Goal: Transaction & Acquisition: Obtain resource

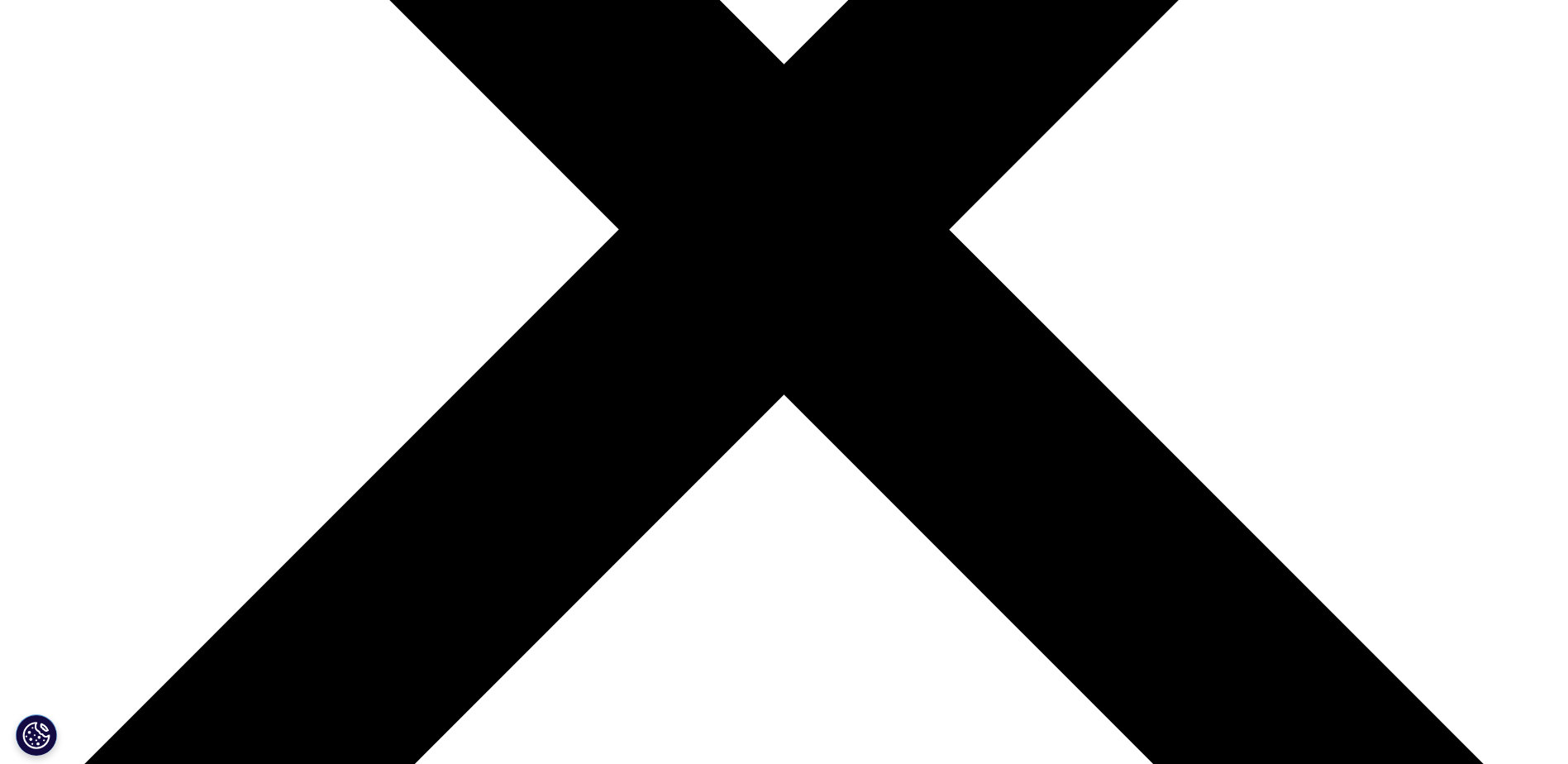
scroll to position [579, 0]
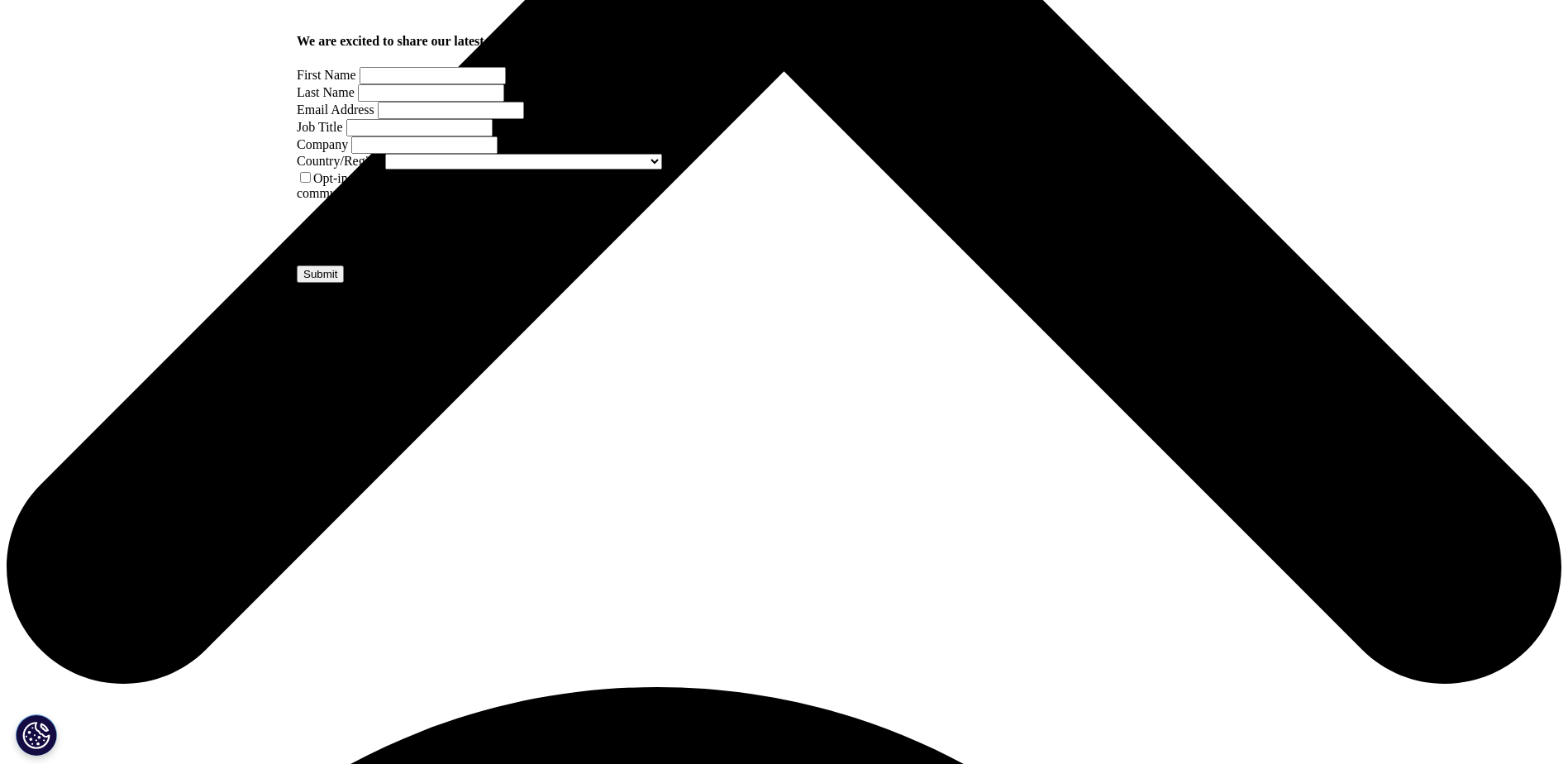
scroll to position [910, 0]
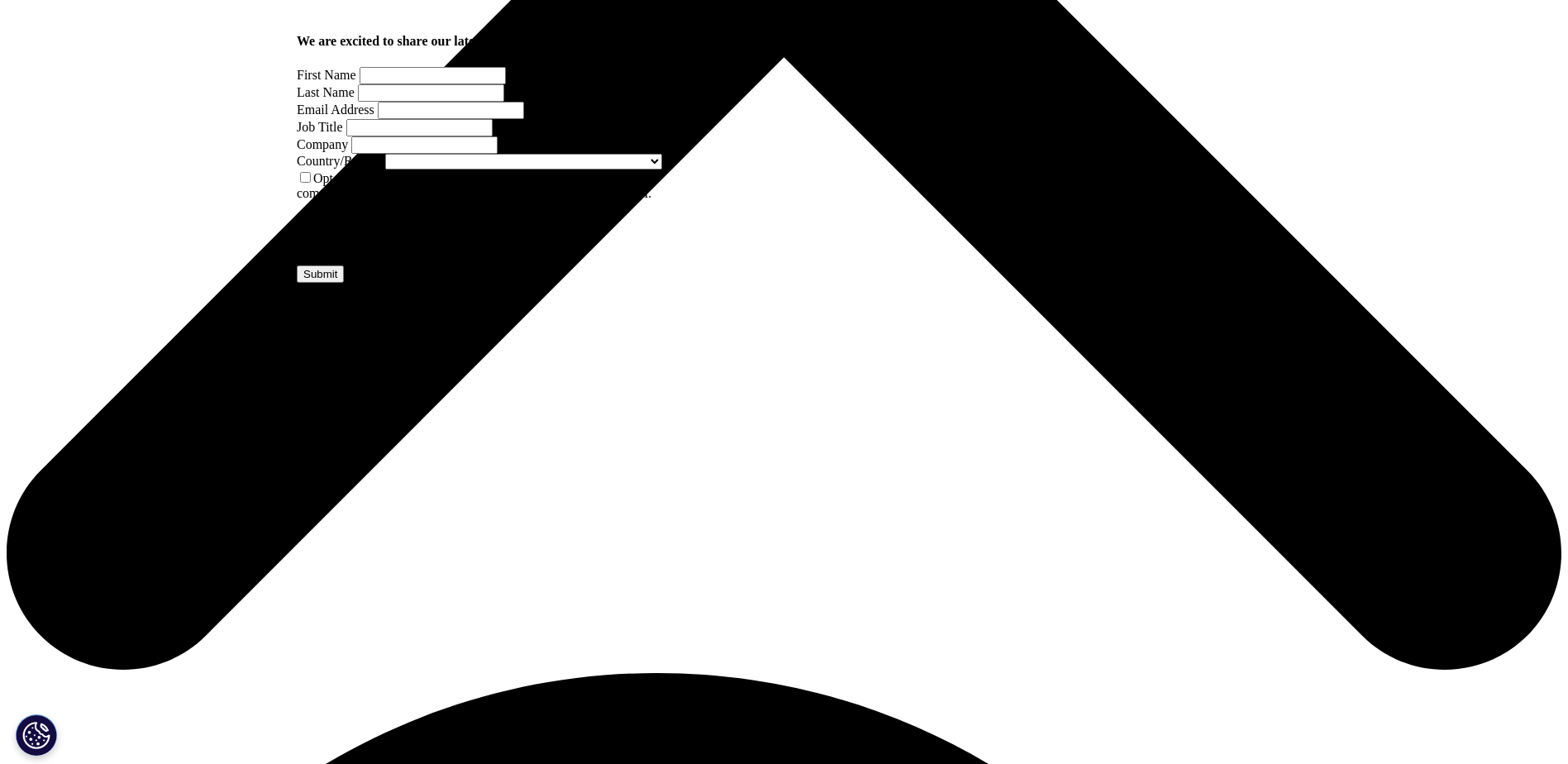
drag, startPoint x: 816, startPoint y: 481, endPoint x: 1036, endPoint y: 485, distance: 220.0
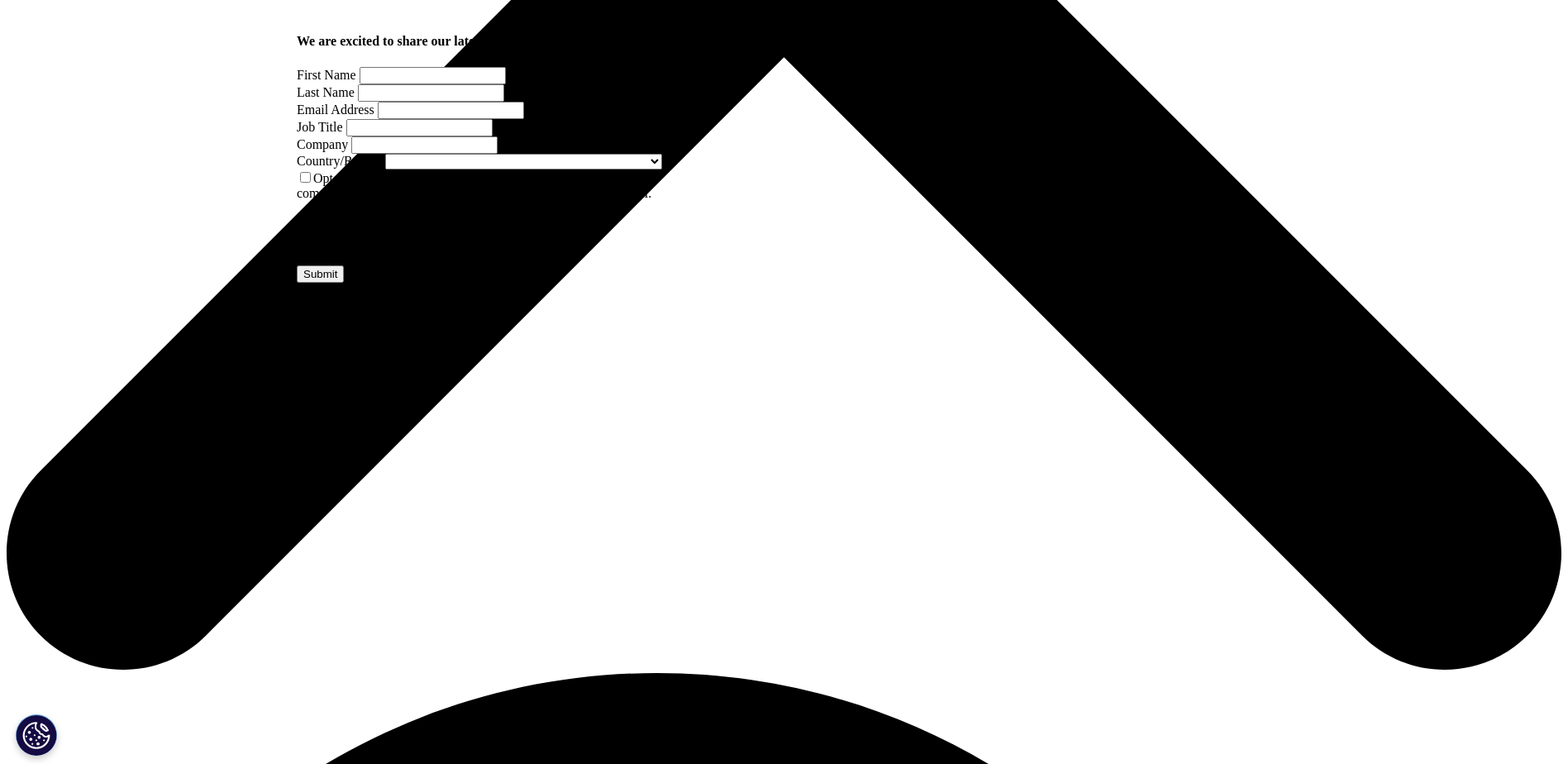
click at [438, 84] on input "First Name" at bounding box center [432, 75] width 147 height 17
type input "[PERSON_NAME]"
type input "Volery"
type input "[EMAIL_ADDRESS][DOMAIN_NAME]"
type input "[PERSON_NAME] & Marsal"
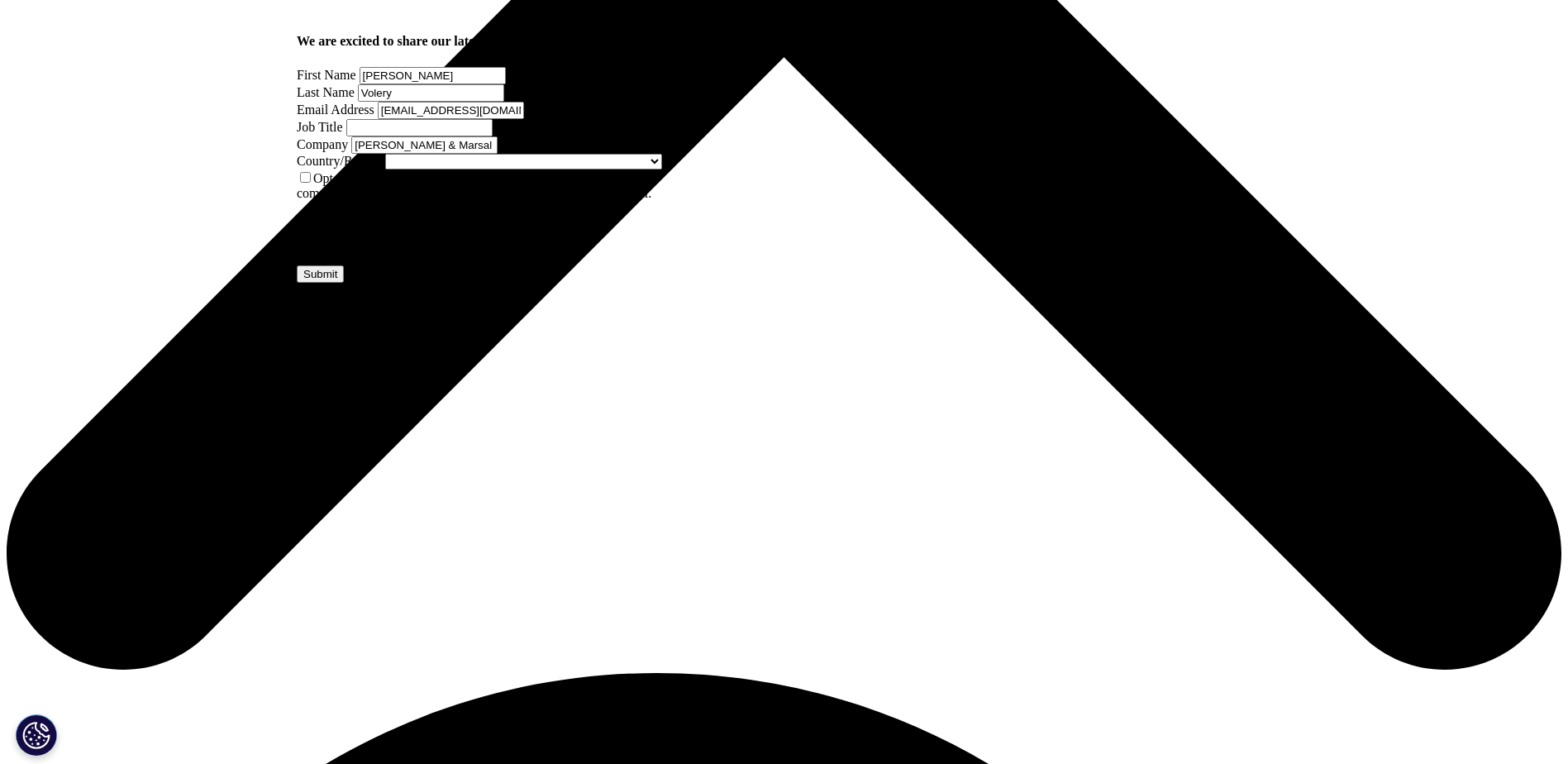
select select "[GEOGRAPHIC_DATA]"
click at [388, 154] on input "[PERSON_NAME] & Marsal" at bounding box center [424, 145] width 147 height 17
type input "escp"
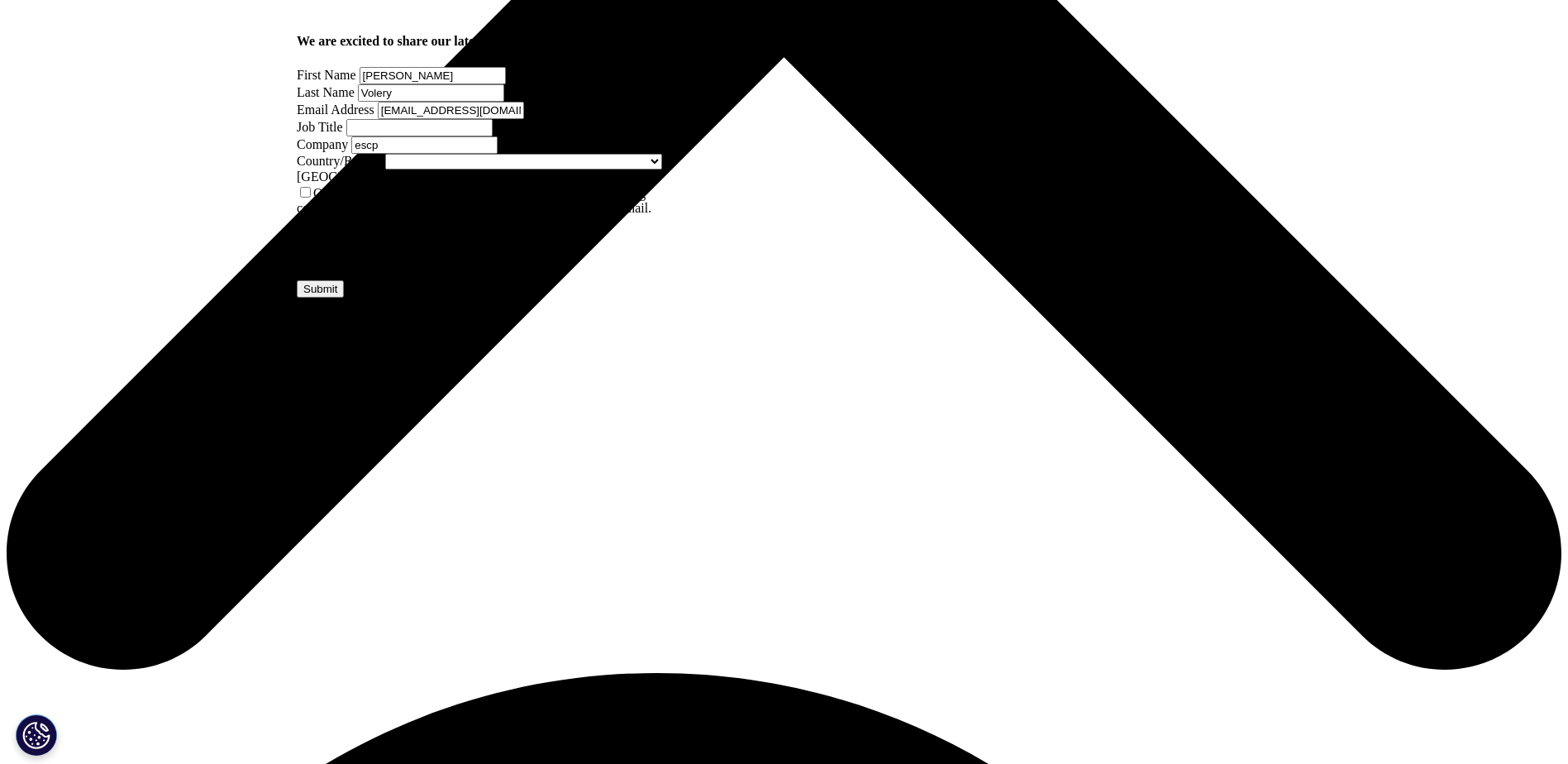
click at [397, 119] on input "[EMAIL_ADDRESS][DOMAIN_NAME]" at bounding box center [451, 110] width 147 height 17
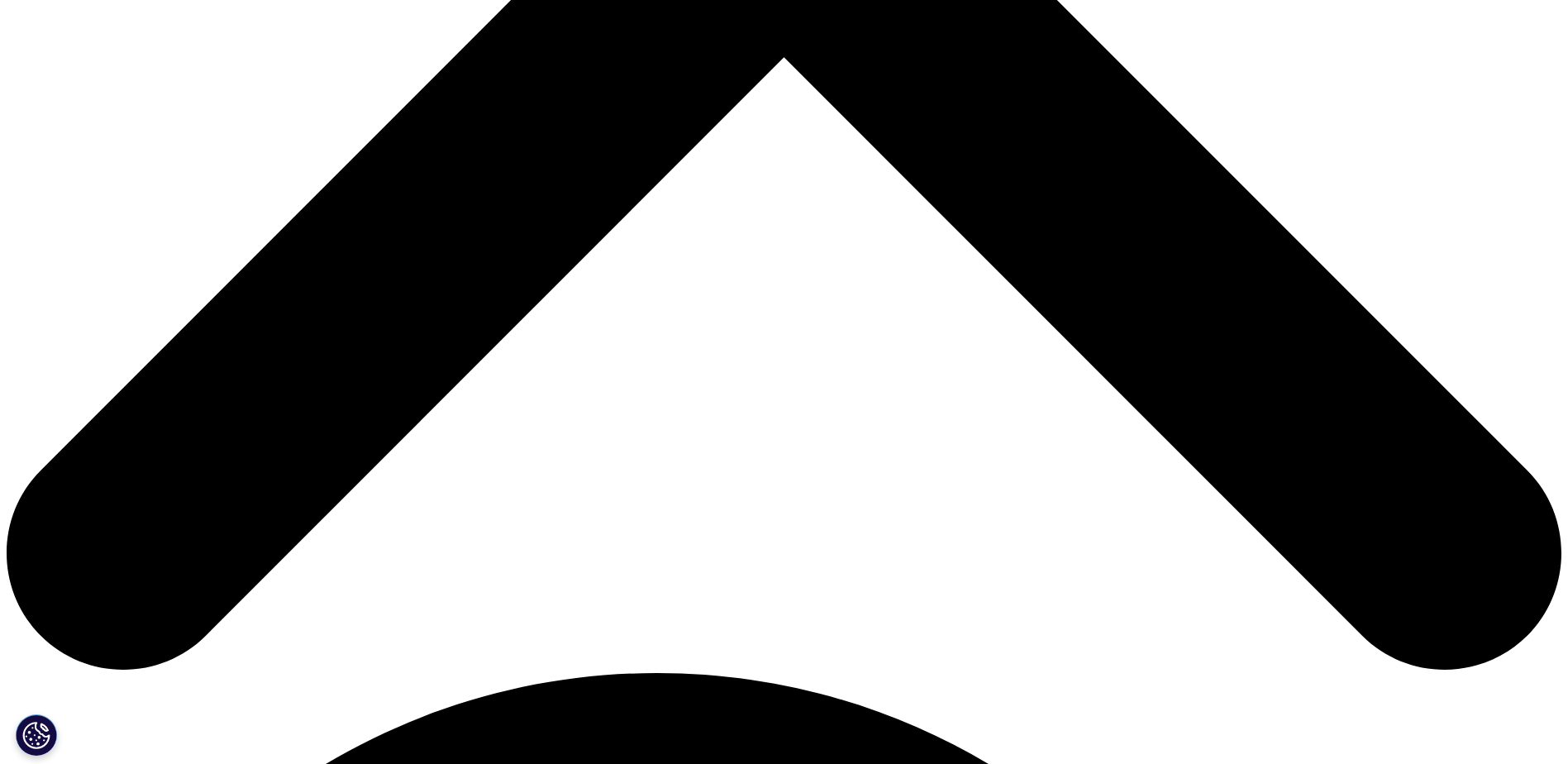
scroll to position [640, 401]
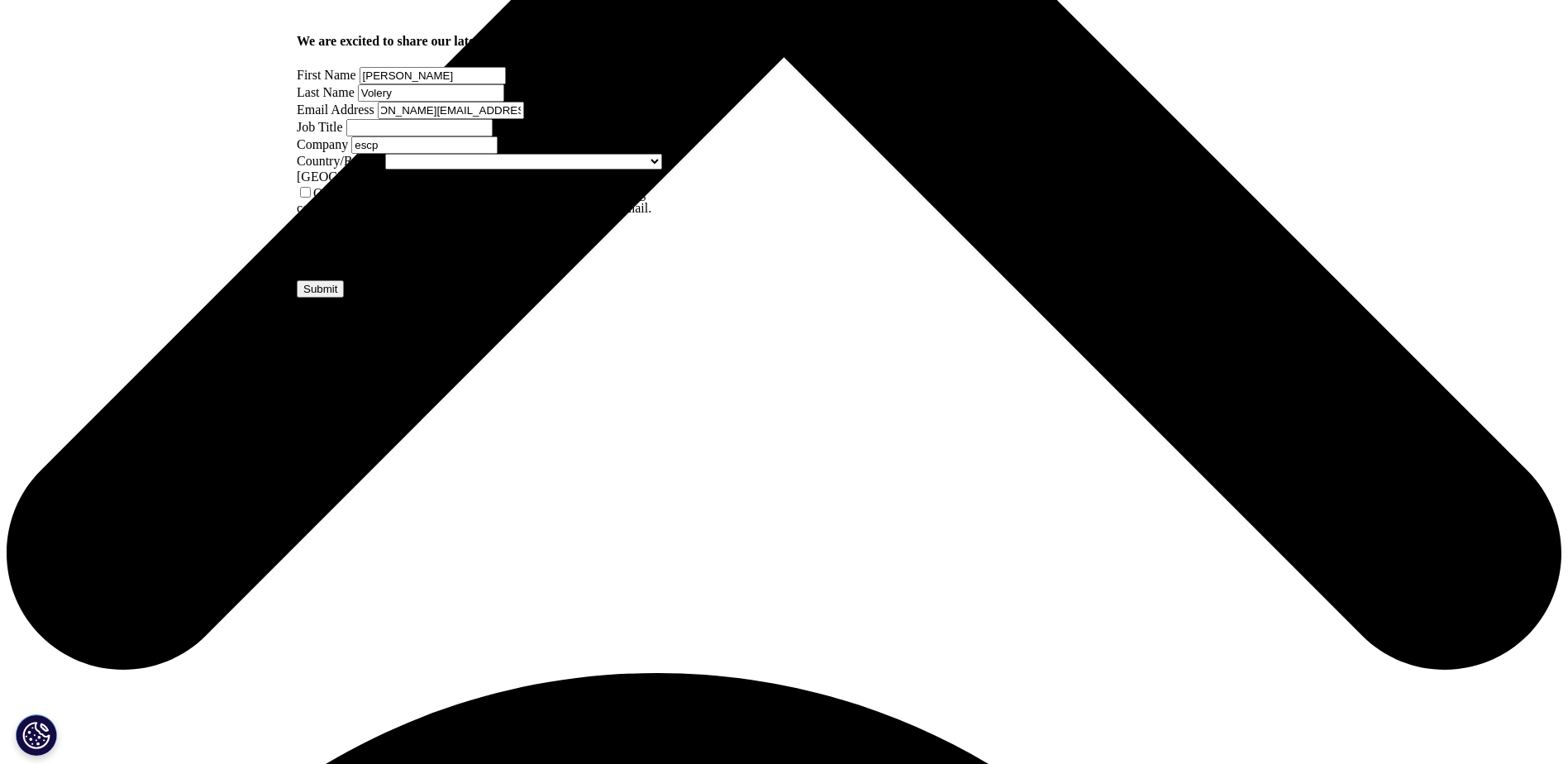
type input "[PERSON_NAME][EMAIL_ADDRESS][DOMAIN_NAME]"
click at [493, 137] on input "Job Title" at bounding box center [419, 127] width 147 height 17
type input "tourist"
click at [335, 215] on label "Opt-in - by selecting this box, I consent to receiving marketing communications…" at bounding box center [473, 200] width 354 height 29
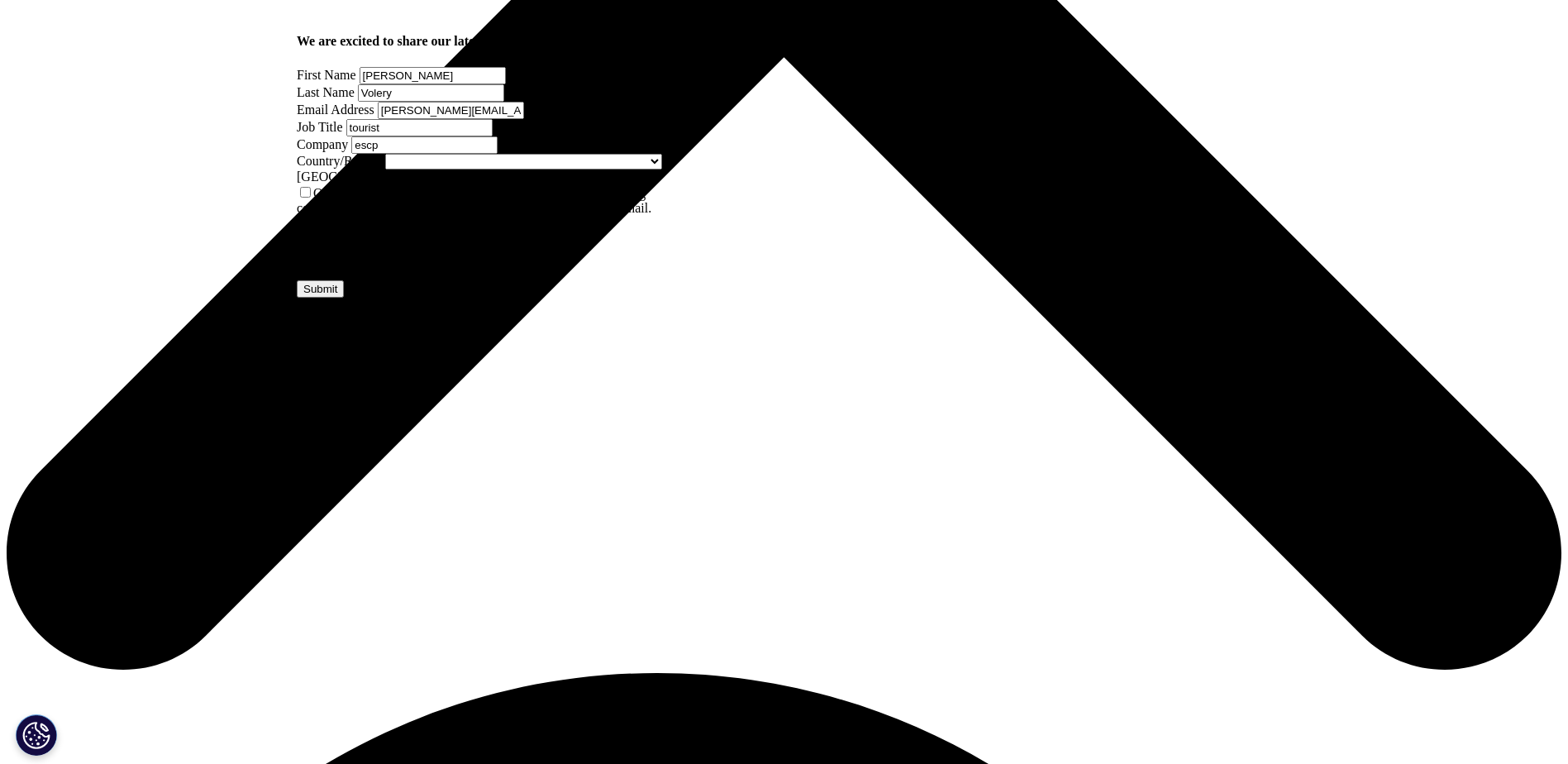
click at [310, 198] on input "Opt-in - by selecting this box, I consent to receiving marketing communications…" at bounding box center [305, 192] width 11 height 11
click at [320, 216] on div "Opt-in - by selecting this box, I consent to receiving marketing communications…" at bounding box center [497, 200] width 401 height 31
click at [329, 215] on label "Opt-in - by selecting this box, I consent to receiving marketing communications…" at bounding box center [473, 200] width 354 height 29
click at [310, 198] on input "Opt-in - by selecting this box, I consent to receiving marketing communications…" at bounding box center [305, 192] width 11 height 11
click at [344, 298] on input "Submit" at bounding box center [319, 289] width 47 height 17
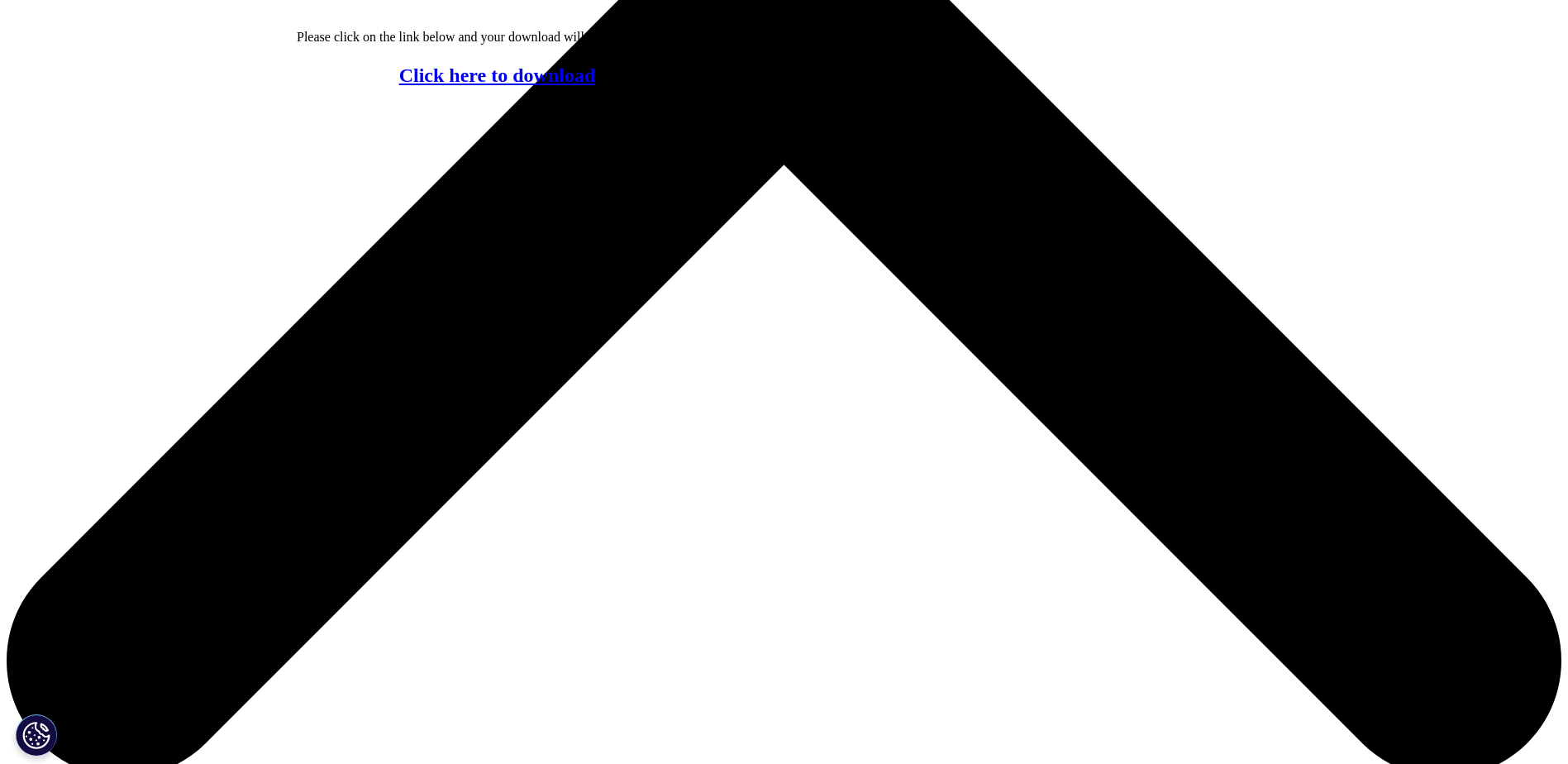
scroll to position [786, 0]
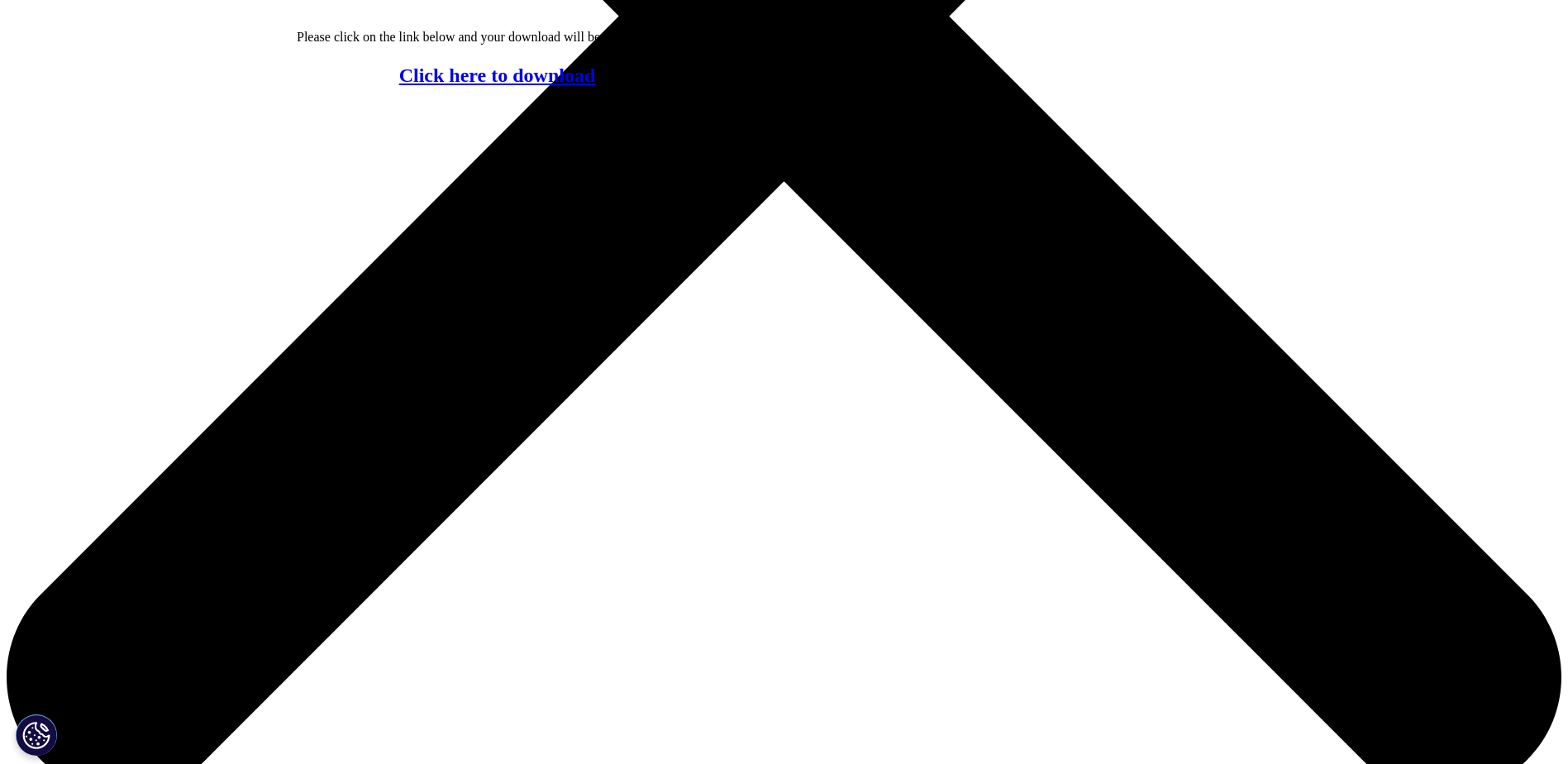
click at [584, 87] on p "Click here to download" at bounding box center [497, 76] width 401 height 22
click at [565, 86] on link "Click here to download" at bounding box center [497, 76] width 197 height 22
